Goal: Transaction & Acquisition: Purchase product/service

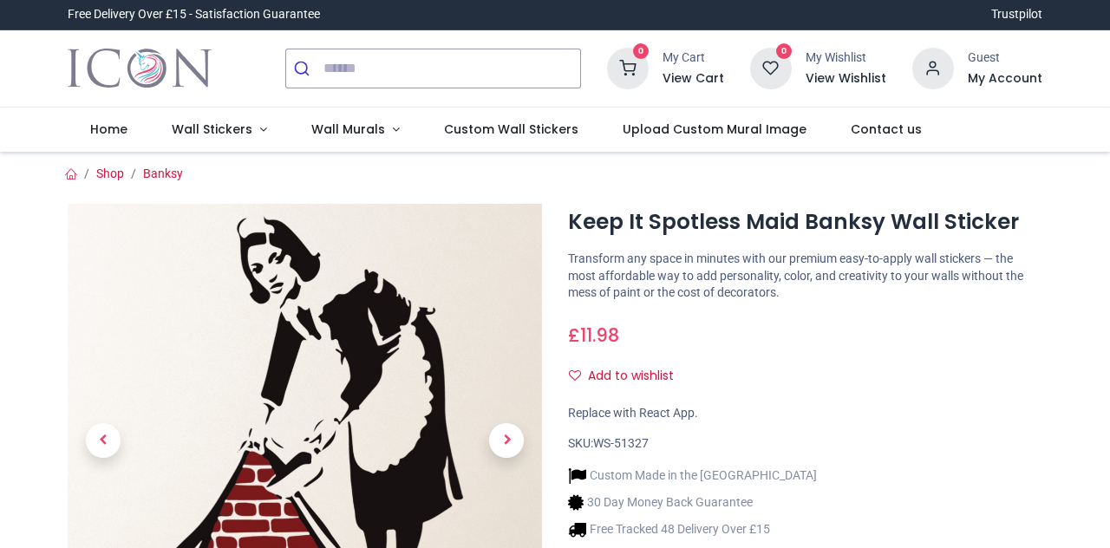
click at [458, 73] on input "search" at bounding box center [452, 68] width 257 height 38
click at [956, 345] on div "£ 11.98 11.98 GBP £ 11.98 £ 11.98 Not Available For Sale" at bounding box center [805, 332] width 474 height 32
click at [499, 64] on input "search" at bounding box center [452, 68] width 257 height 38
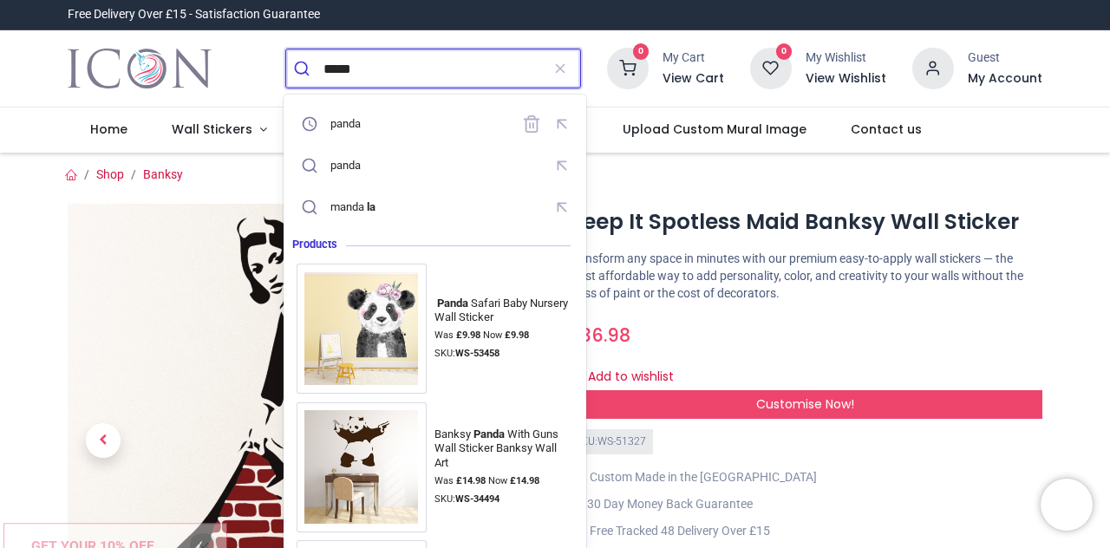
click at [469, 133] on div "panda" at bounding box center [435, 124] width 277 height 30
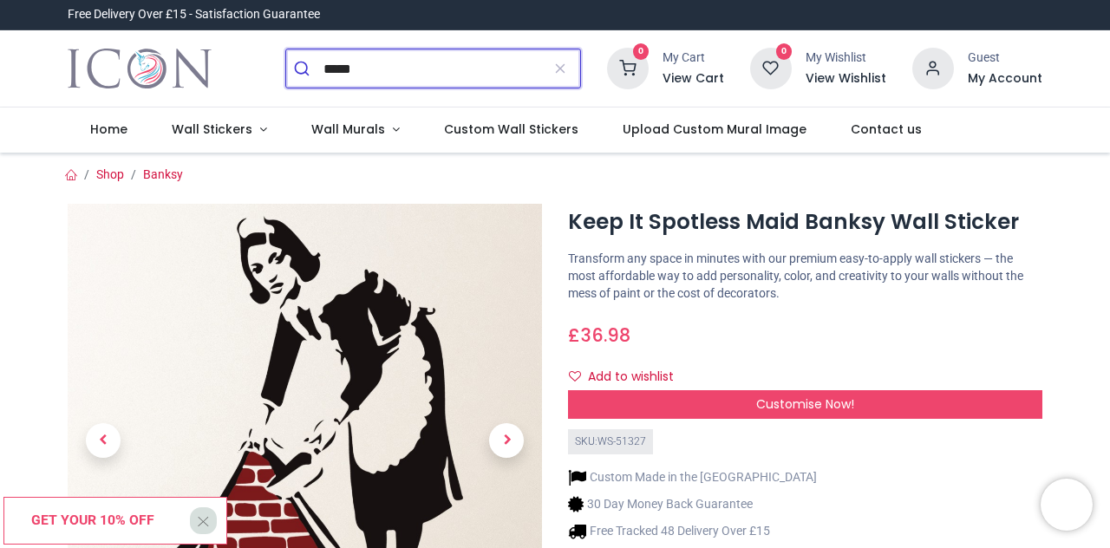
type input "*****"
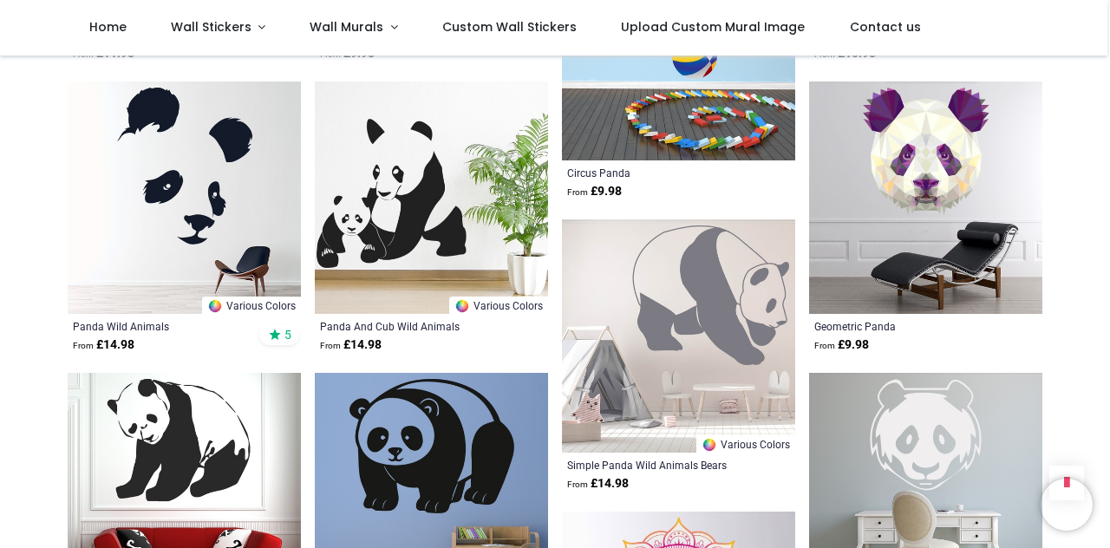
scroll to position [1366, 0]
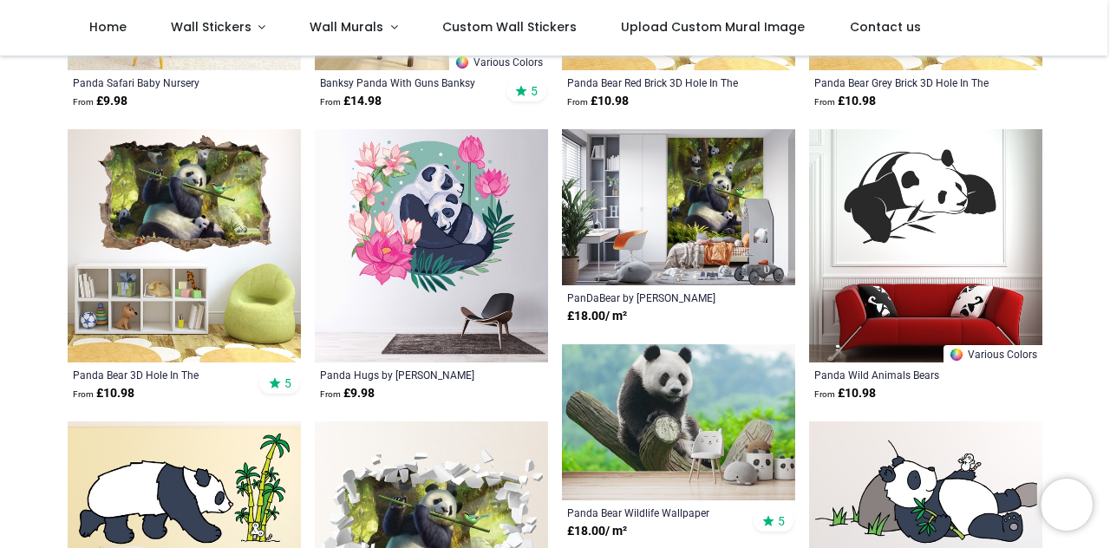
scroll to position [141, 0]
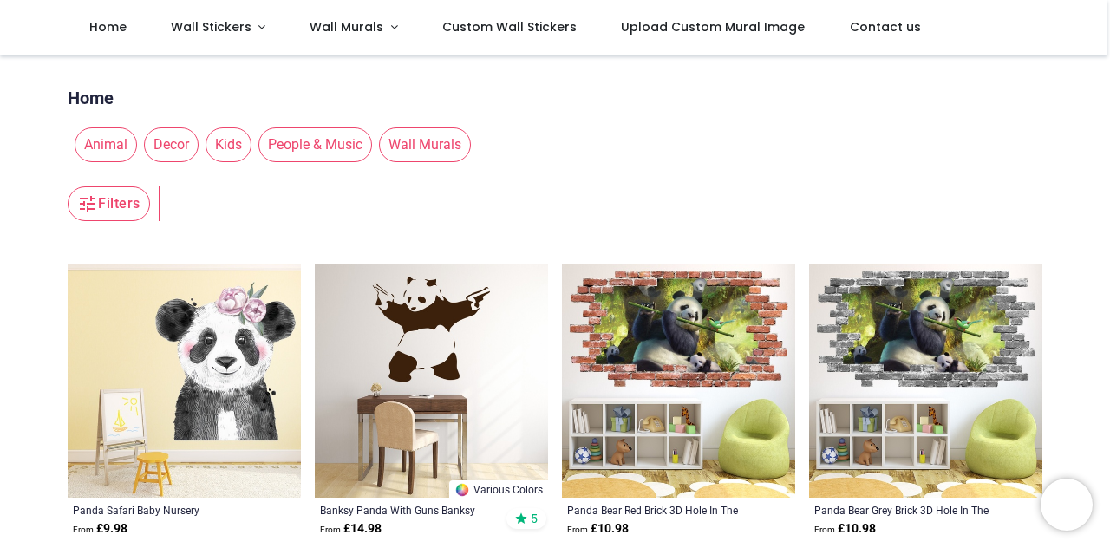
scroll to position [66, 0]
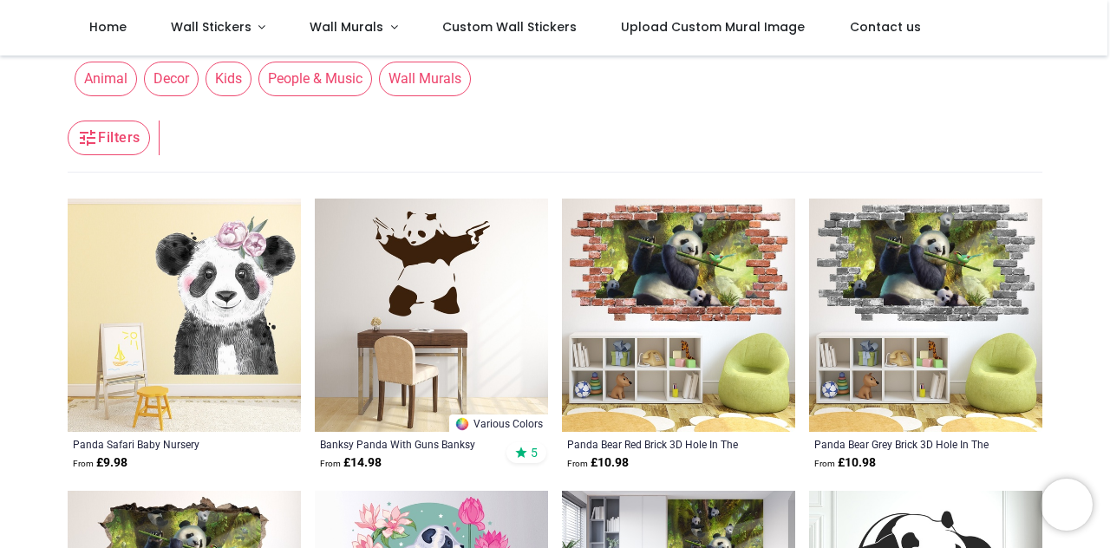
click at [467, 297] on img at bounding box center [431, 315] width 233 height 233
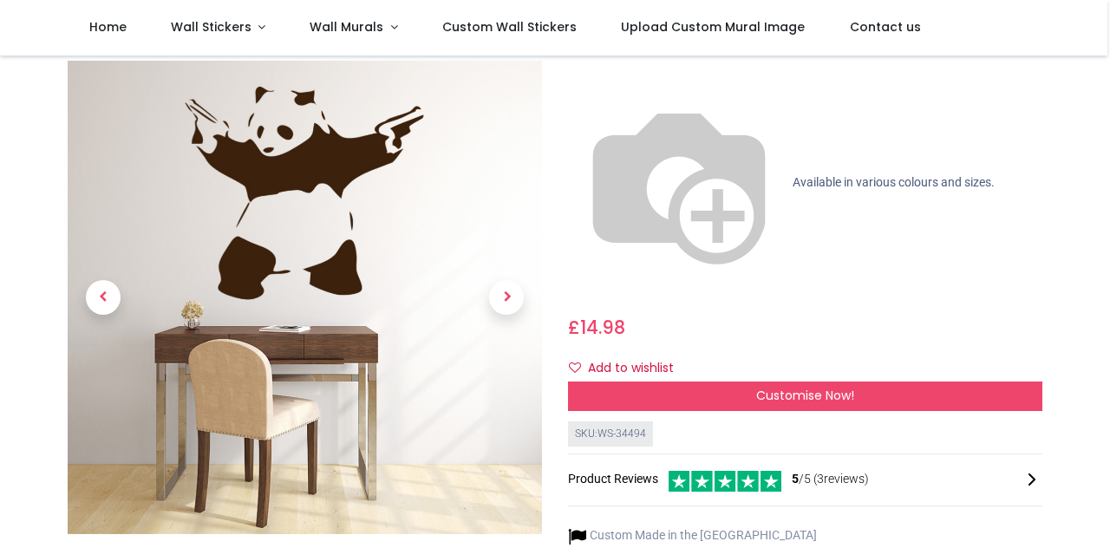
scroll to position [177, 0]
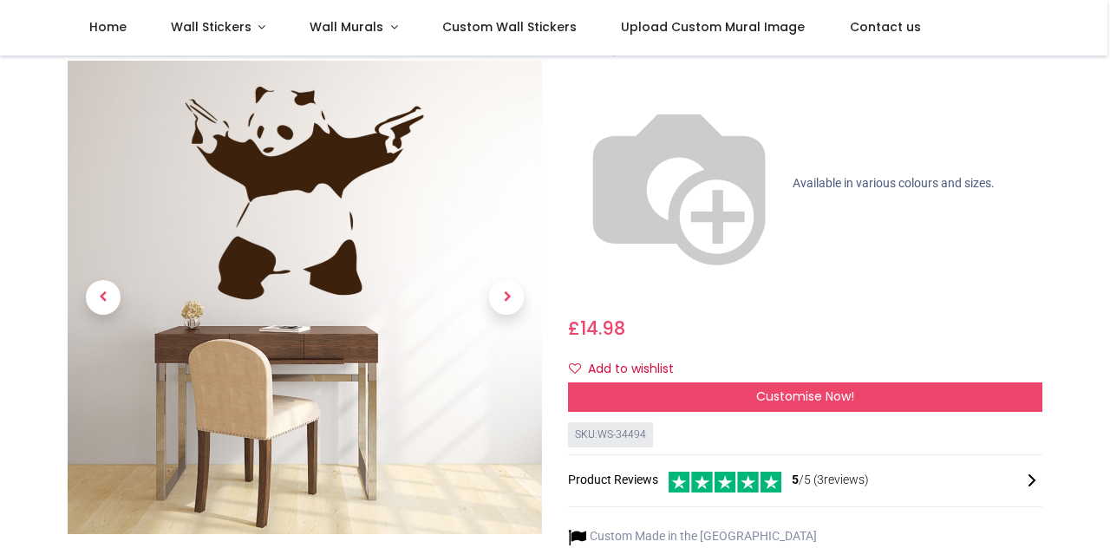
click at [936, 382] on div "Customise Now!" at bounding box center [805, 396] width 474 height 29
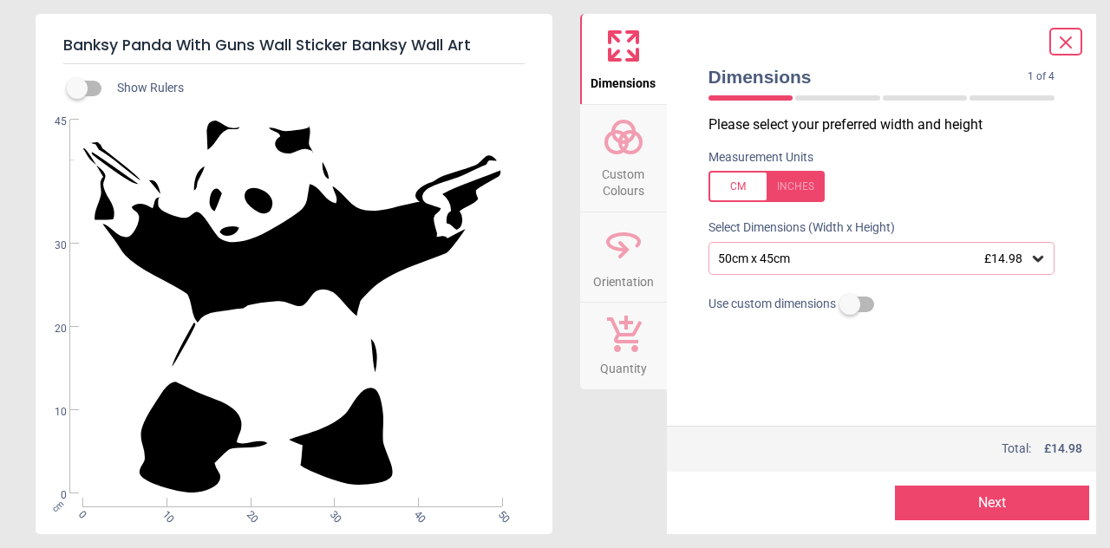
click at [997, 260] on span "£14.98" at bounding box center [1003, 259] width 38 height 14
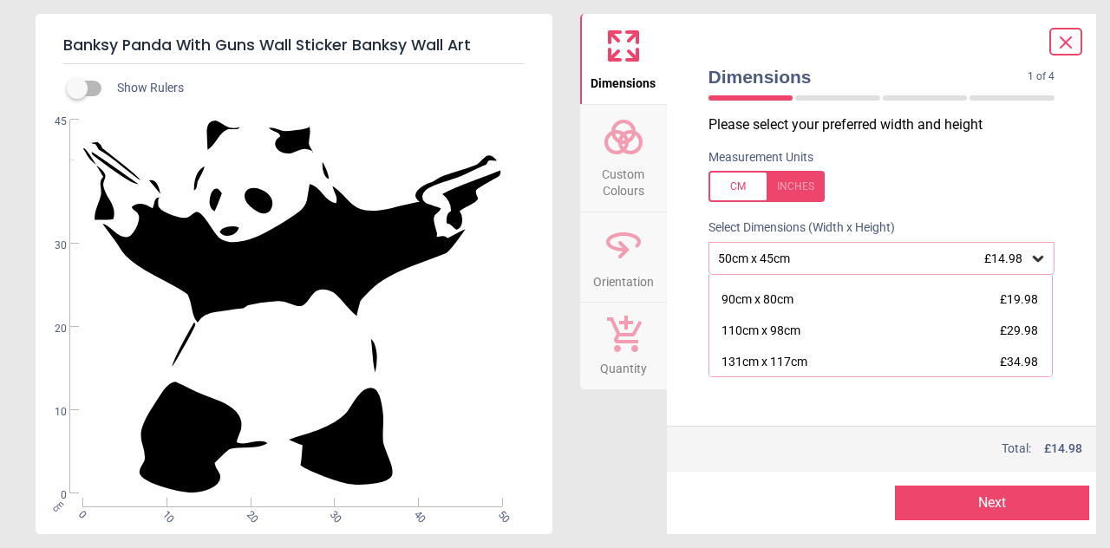
scroll to position [54, 0]
click at [1015, 322] on span "£29.98" at bounding box center [1019, 329] width 38 height 14
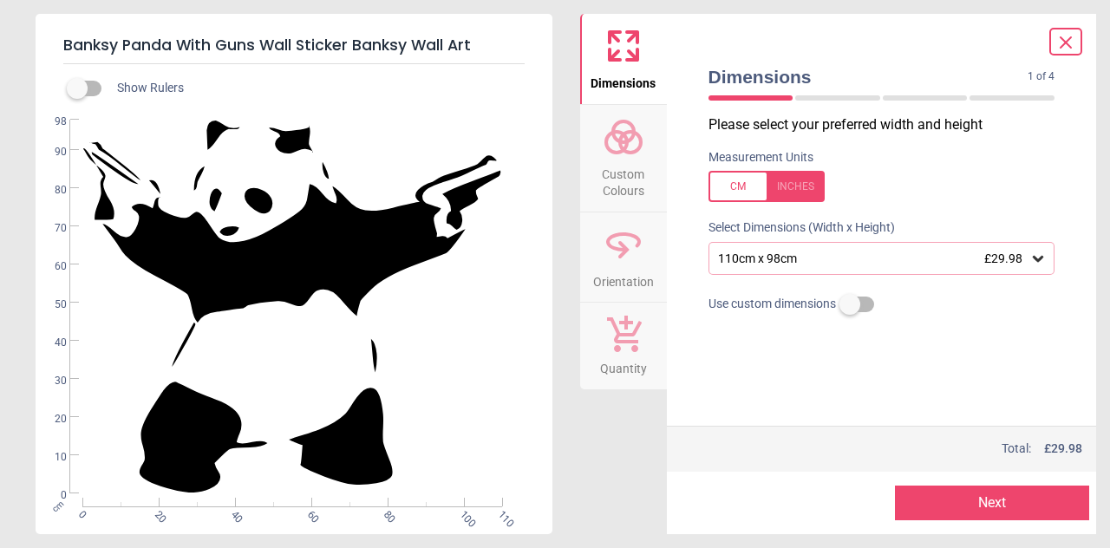
click at [1028, 252] on div "110cm x 98cm £29.98" at bounding box center [873, 259] width 314 height 15
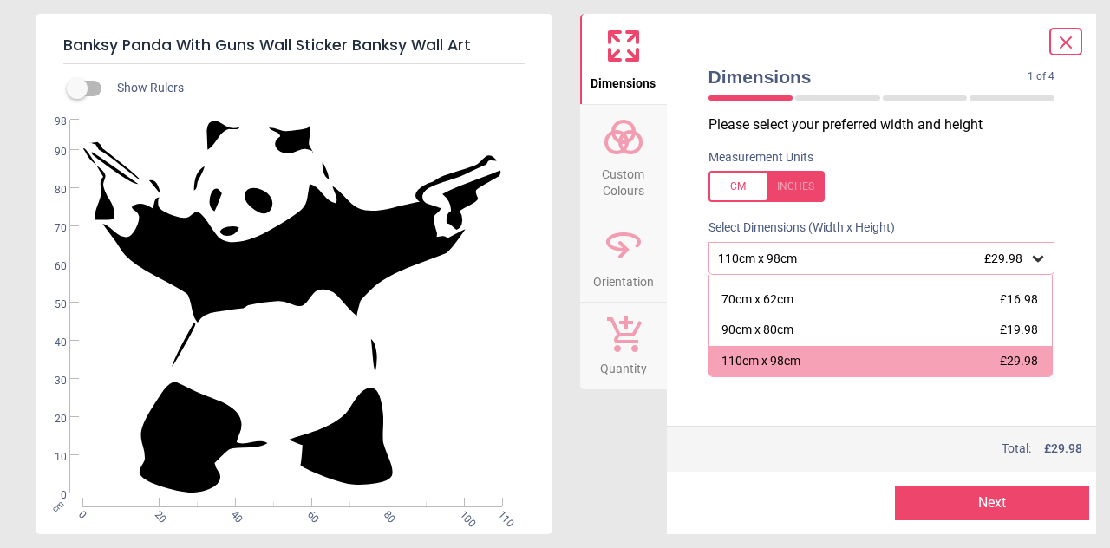
scroll to position [83, 0]
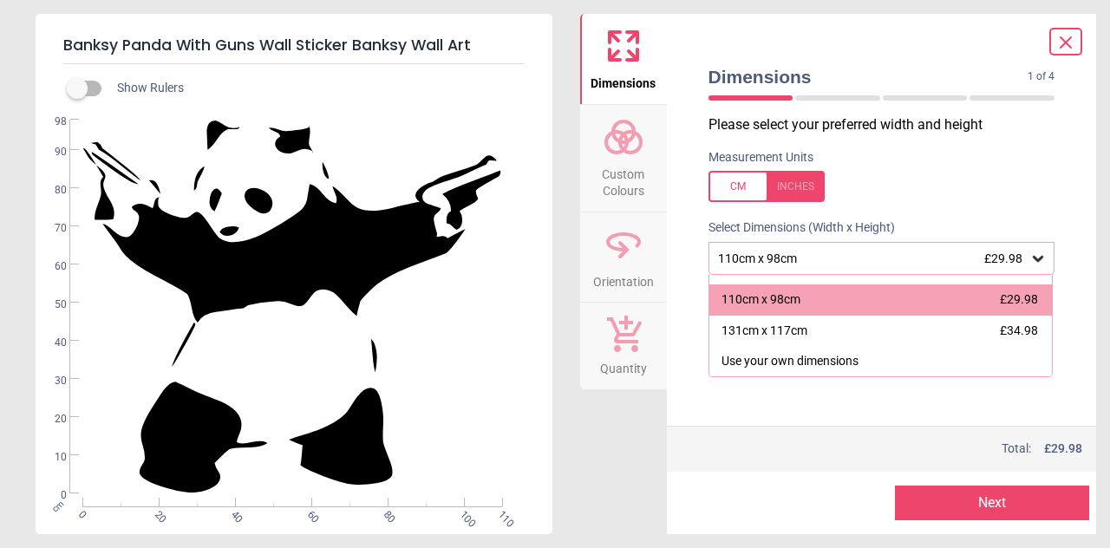
click at [1015, 336] on span "£34.98" at bounding box center [1019, 331] width 38 height 14
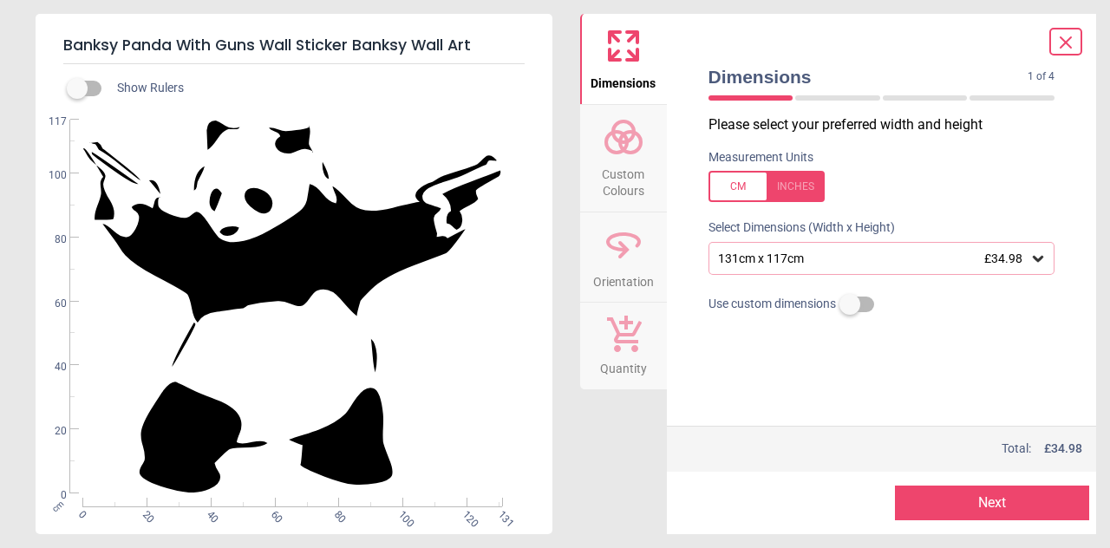
click at [2, 108] on div "Banksy Panda With Guns Wall Sticker Banksy Wall Art Show Rulers WS-34494 Create…" at bounding box center [555, 274] width 1110 height 548
